Goal: Information Seeking & Learning: Find contact information

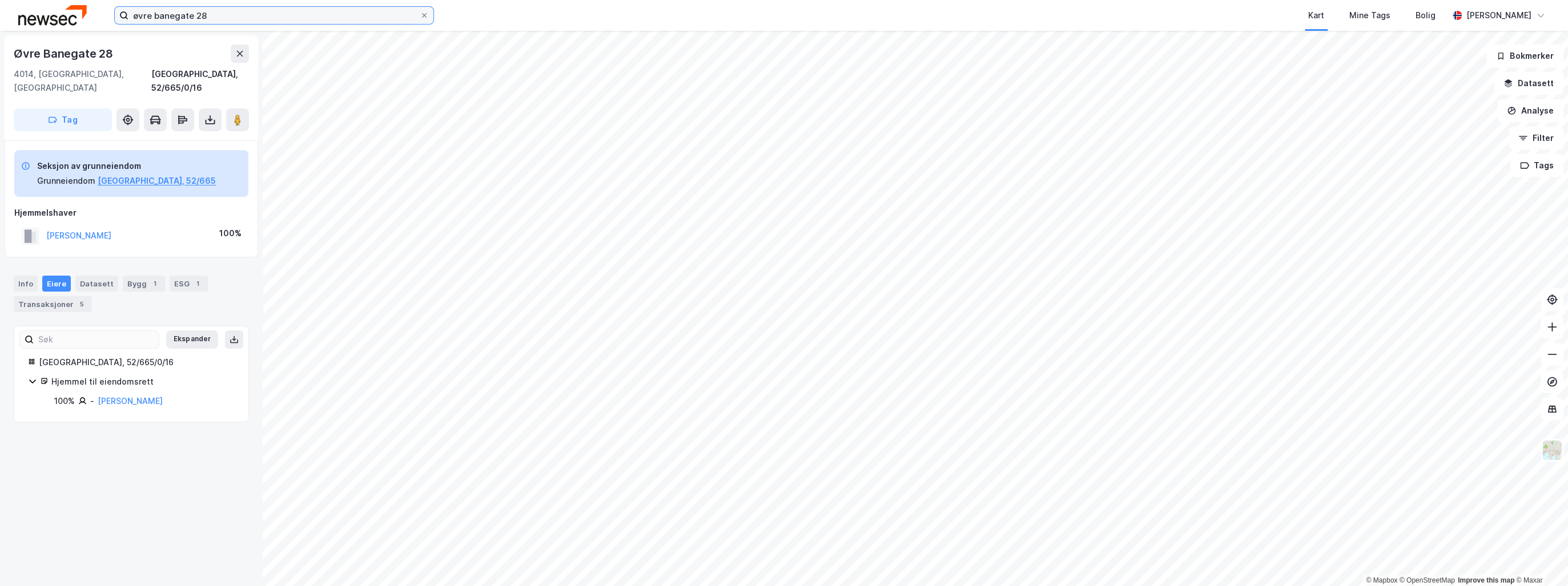
click at [183, 22] on input "øvre banegate 28" at bounding box center [274, 15] width 291 height 17
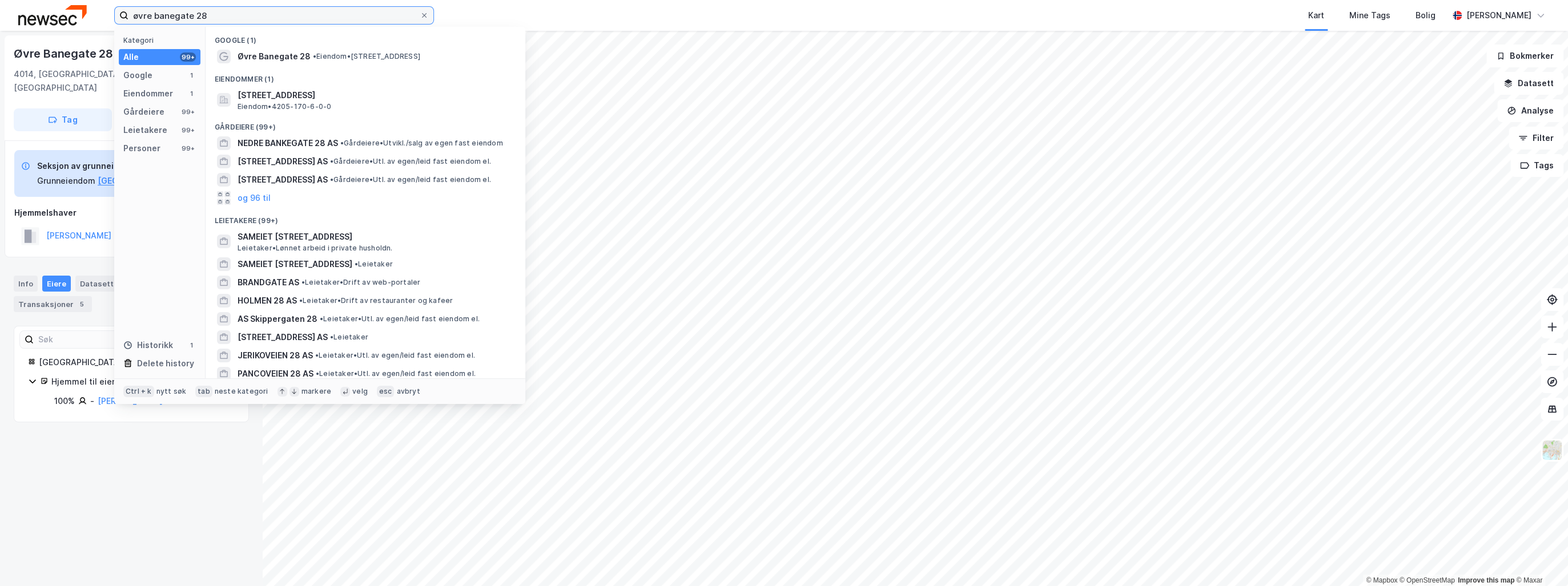
click at [183, 22] on input "øvre banegate 28" at bounding box center [274, 15] width 291 height 17
type input "forus"
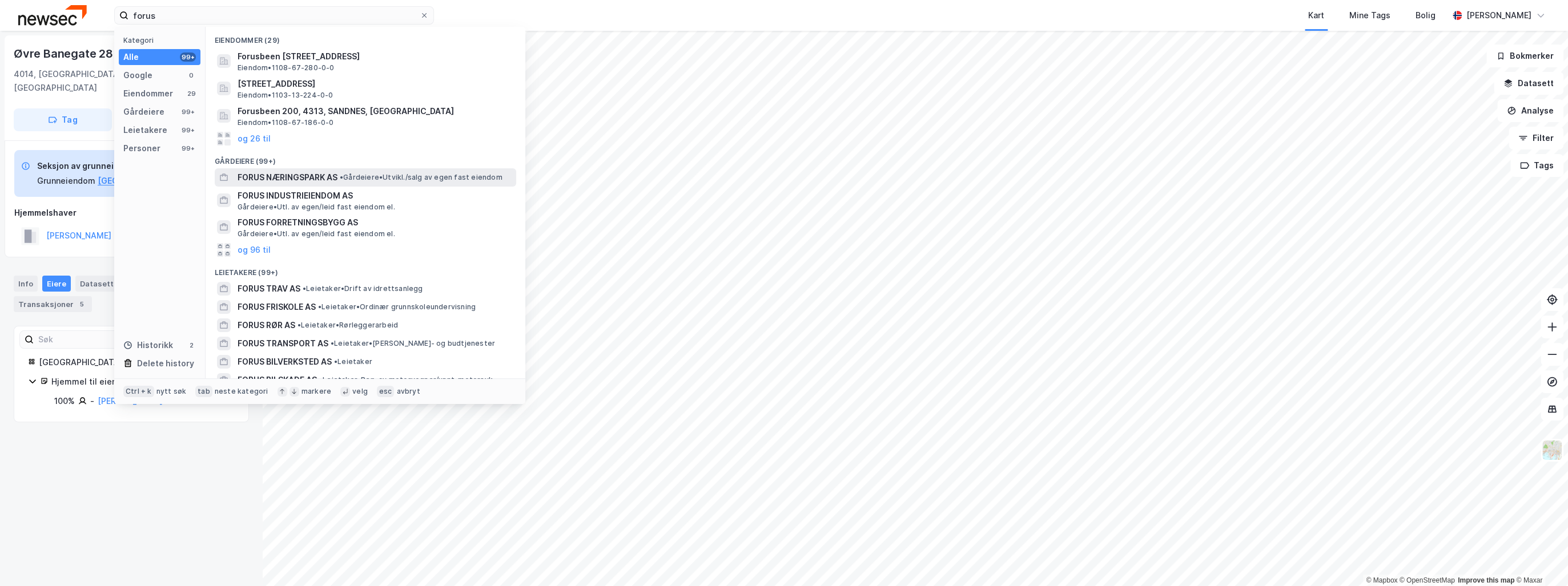
click at [271, 174] on span "FORUS NÆRINGSPARK AS" at bounding box center [288, 177] width 100 height 14
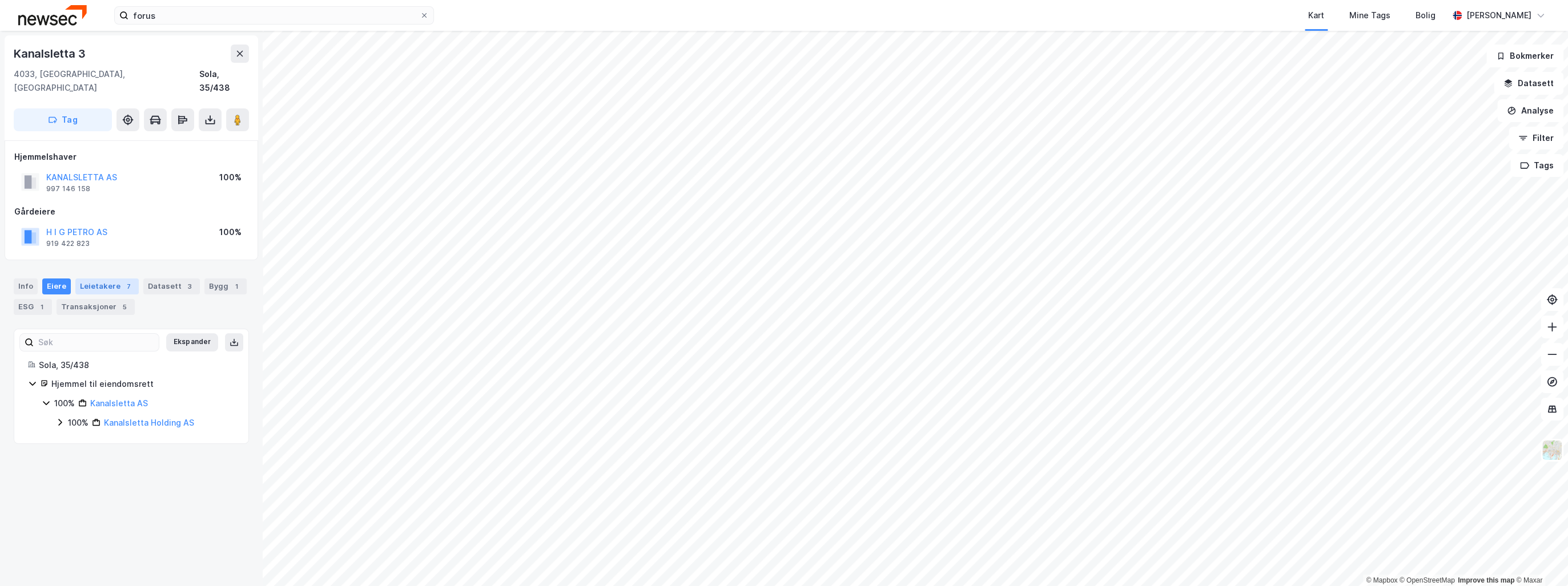
click at [103, 278] on div "Leietakere 7" at bounding box center [107, 286] width 63 height 16
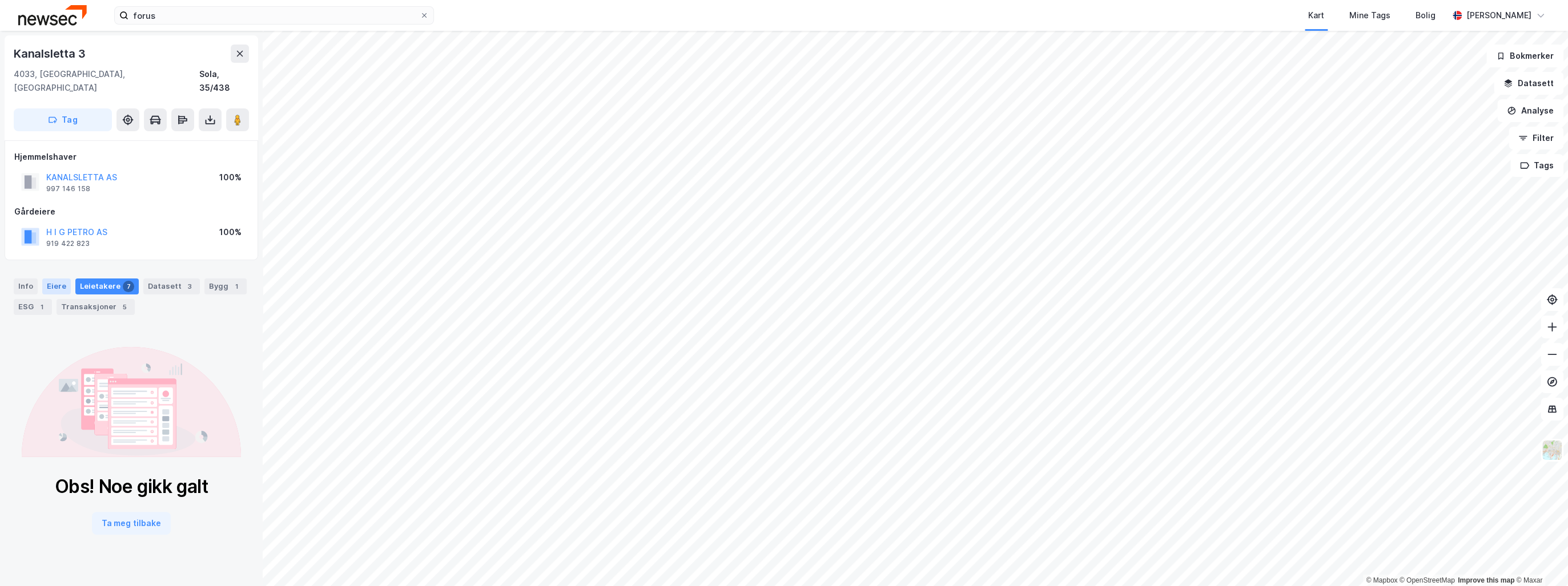
click at [57, 278] on div "Eiere" at bounding box center [56, 286] width 29 height 16
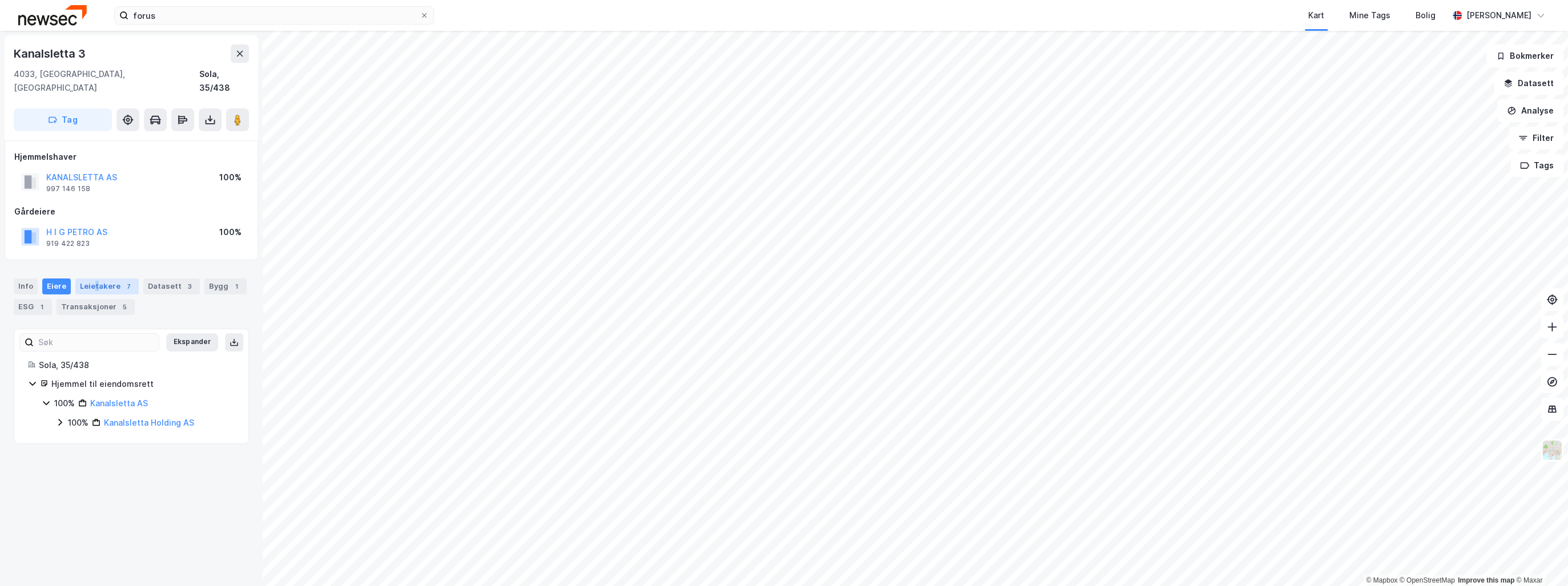
click at [94, 278] on div "Leietakere 7" at bounding box center [107, 286] width 63 height 16
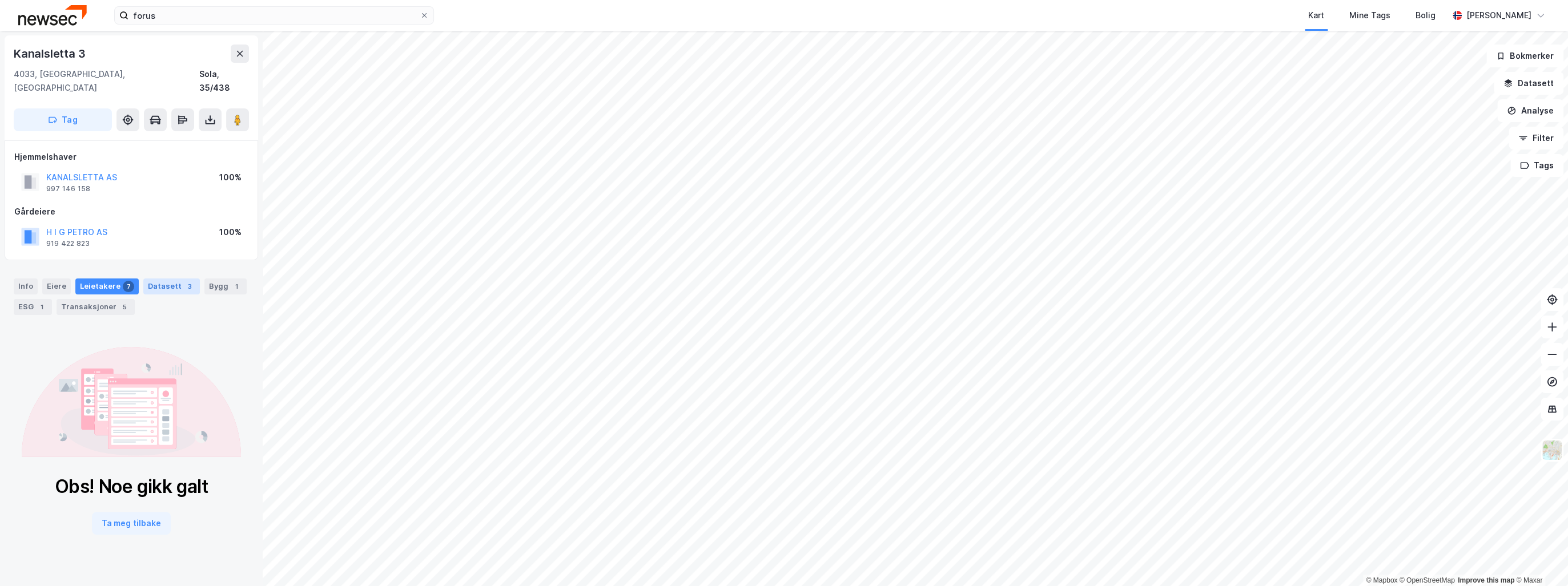
drag, startPoint x: 94, startPoint y: 271, endPoint x: 163, endPoint y: 272, distance: 69.0
click at [163, 278] on div "Datasett 3" at bounding box center [171, 286] width 56 height 16
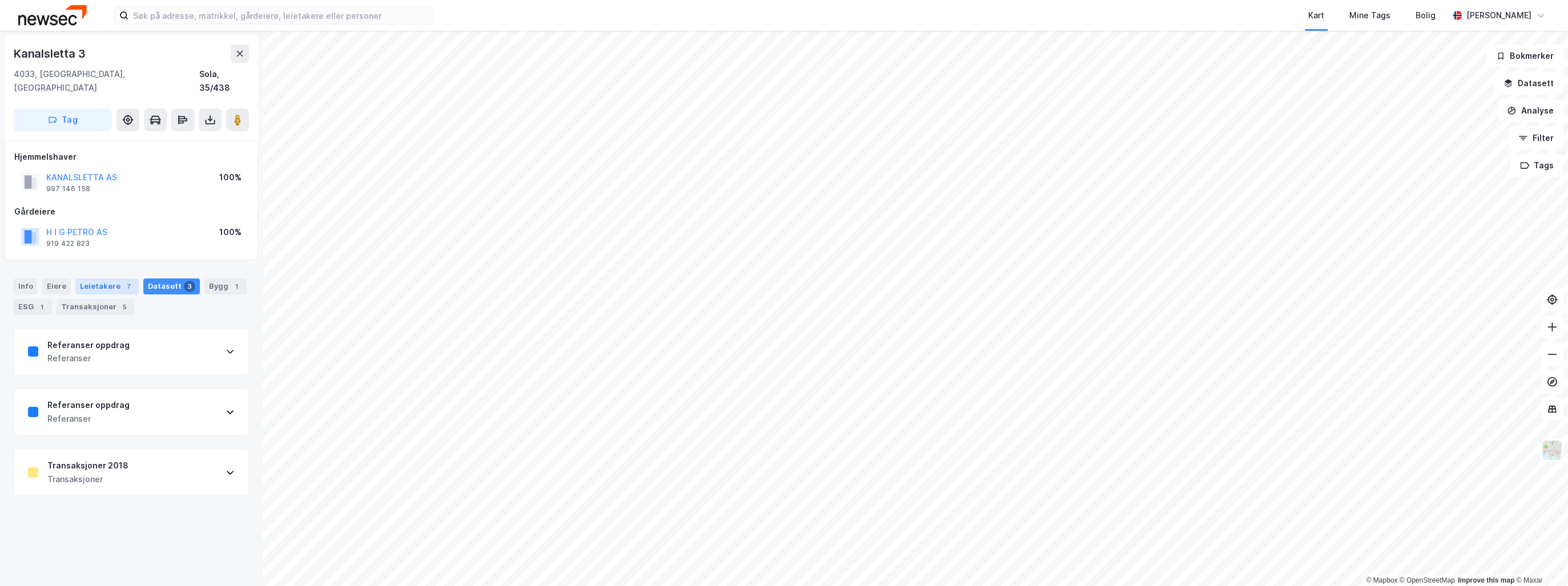
click at [106, 278] on div "Leietakere 7" at bounding box center [107, 286] width 63 height 16
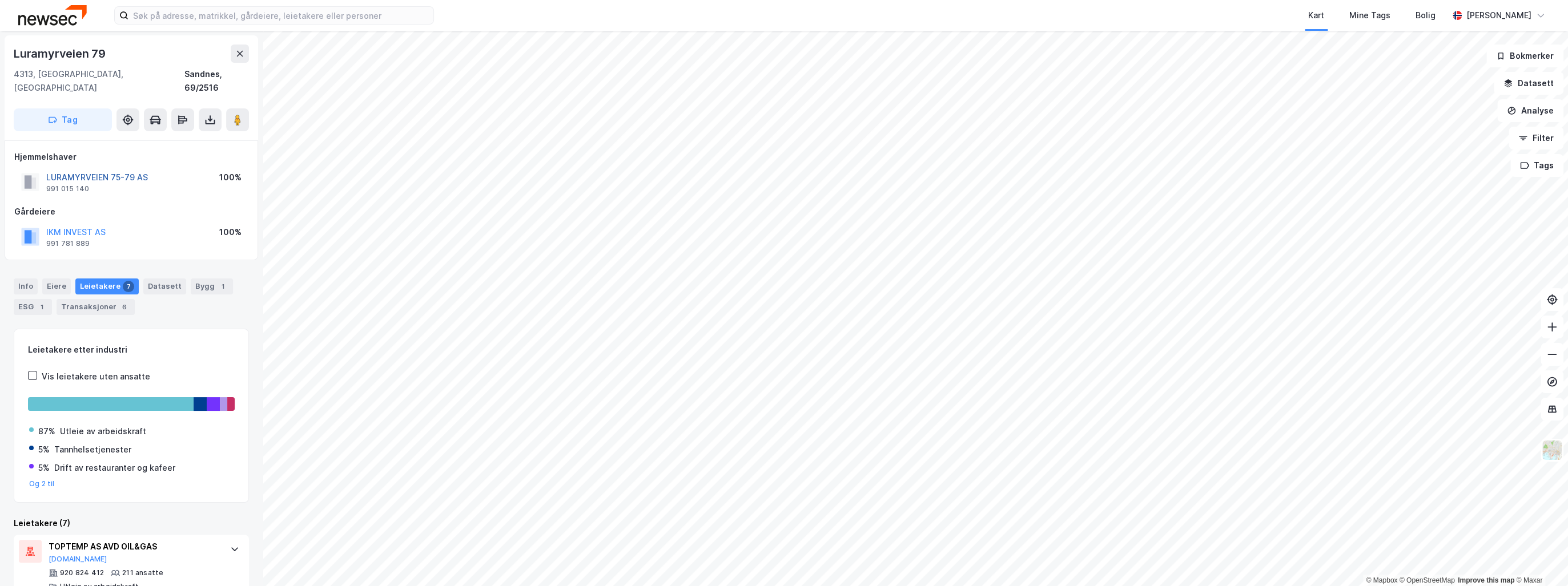
click at [0, 0] on button "LURAMYRVEIEN 75-79 AS" at bounding box center [0, 0] width 0 height 0
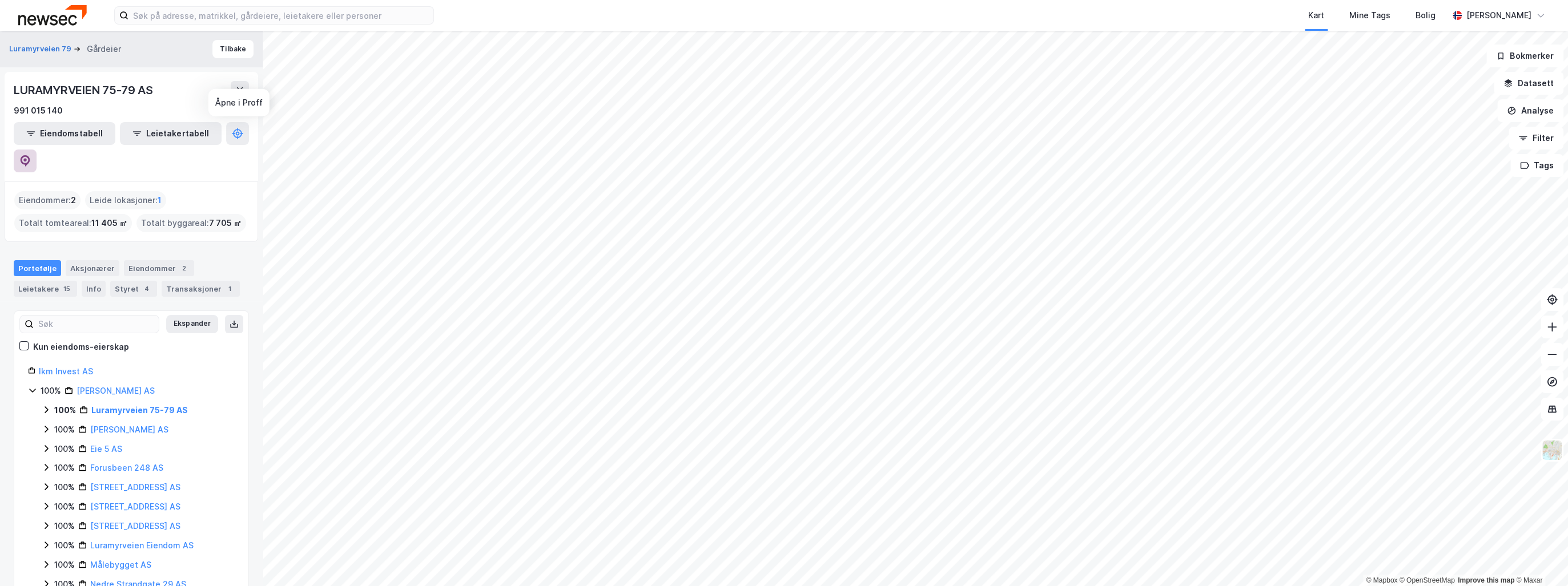
click at [31, 155] on icon at bounding box center [25, 161] width 11 height 11
